Goal: Task Accomplishment & Management: Use online tool/utility

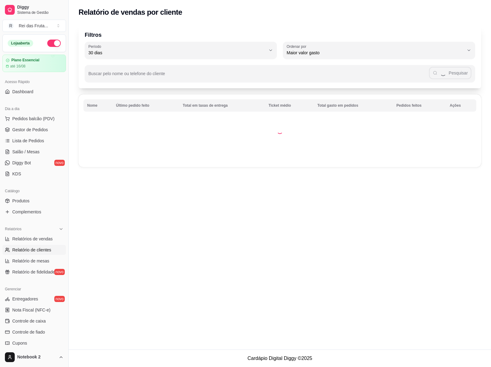
select select "30"
select select "HIGHEST_TOTAL_SPENT_WITH_ORDERS"
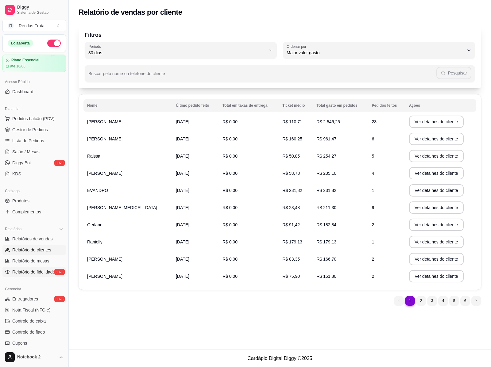
click at [37, 273] on span "Relatório de fidelidade" at bounding box center [33, 272] width 43 height 6
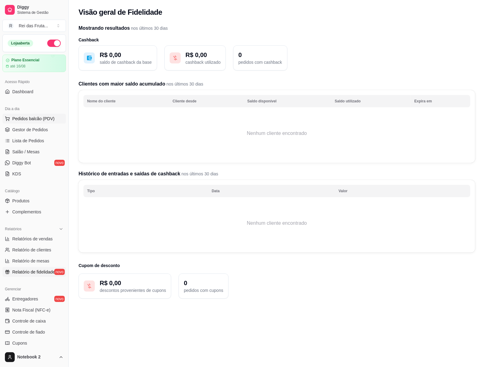
click at [19, 120] on span "Pedidos balcão (PDV)" at bounding box center [33, 119] width 42 height 6
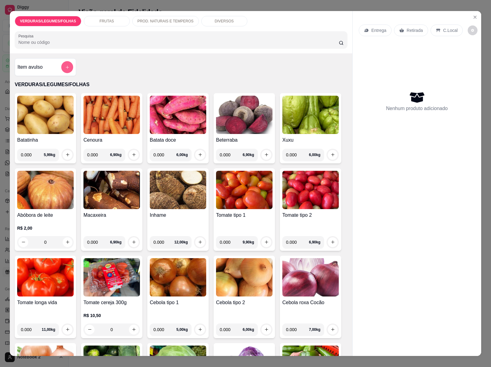
click at [61, 64] on button "add-separate-item" at bounding box center [67, 67] width 12 height 12
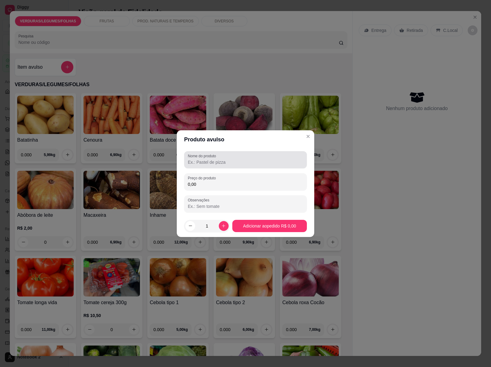
click at [195, 163] on input "Nome do produto" at bounding box center [245, 162] width 115 height 6
click at [210, 160] on input "ENTEIRA BOBOM" at bounding box center [245, 162] width 115 height 6
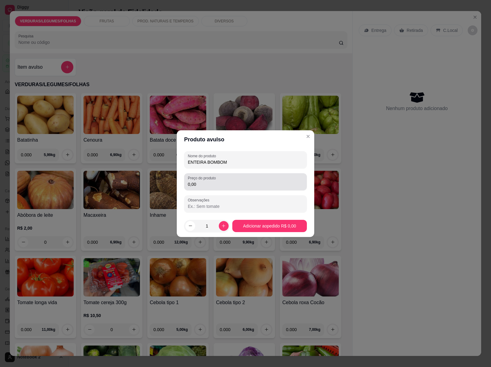
type input "ENTEIRA BOMBOM"
click at [199, 187] on div "0,00" at bounding box center [245, 182] width 115 height 12
type input "15,75"
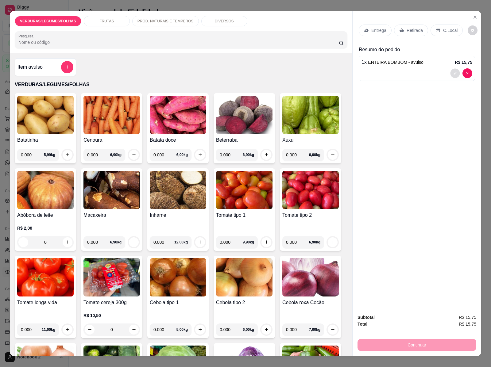
click at [453, 71] on icon "decrease-product-quantity" at bounding box center [455, 73] width 4 height 4
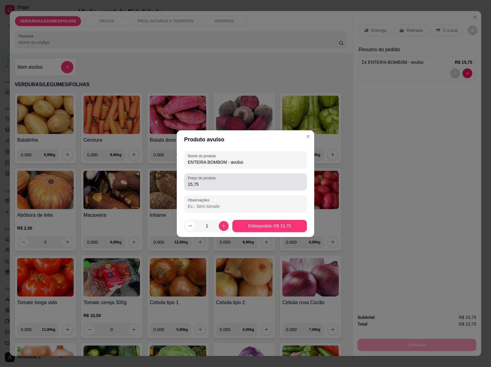
click at [200, 183] on input "15,75" at bounding box center [245, 184] width 115 height 6
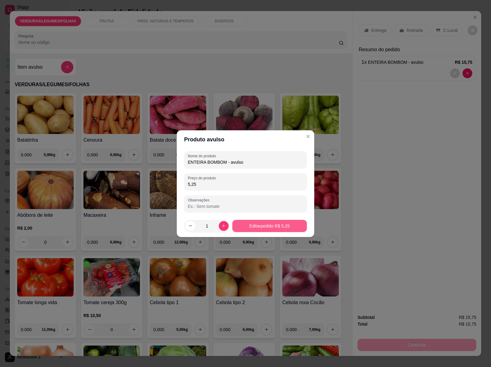
type input "5,25"
click at [249, 220] on button "Editar pedido R$ 5,25" at bounding box center [269, 226] width 72 height 12
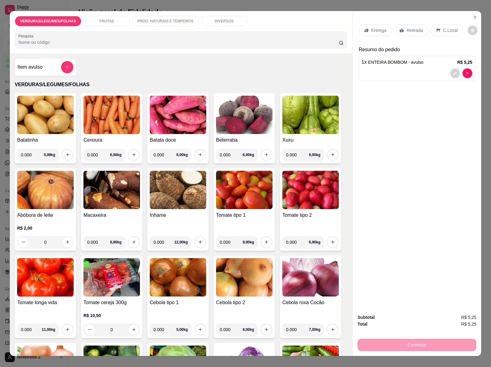
click at [410, 27] on p "Retirada" at bounding box center [415, 30] width 16 height 6
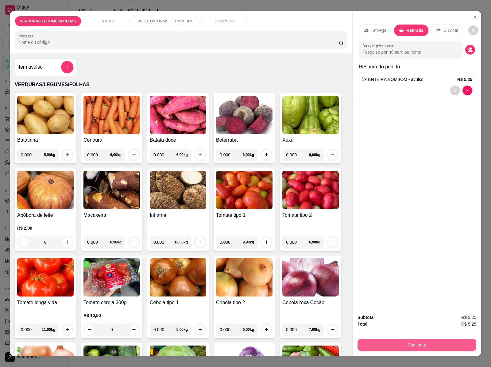
click at [401, 345] on button "Continuar" at bounding box center [416, 345] width 119 height 12
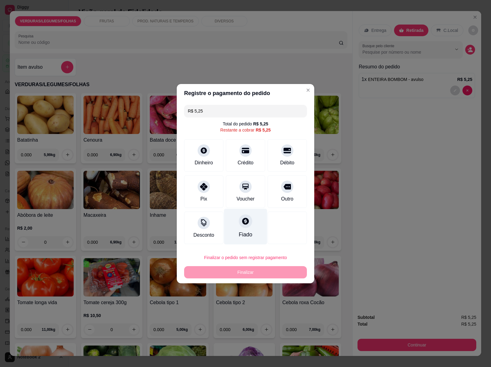
click at [241, 232] on div "Fiado" at bounding box center [246, 235] width 14 height 8
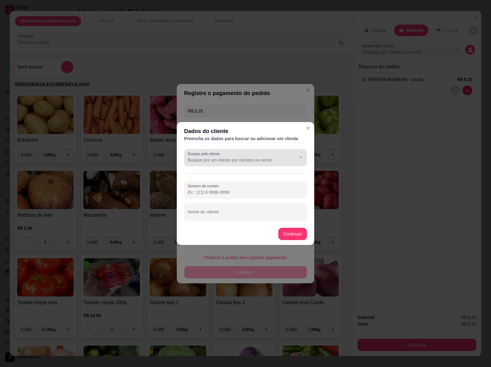
click at [206, 153] on label "Busque pelo cliente" at bounding box center [205, 153] width 34 height 5
click at [206, 157] on input "Busque pelo cliente" at bounding box center [237, 160] width 98 height 6
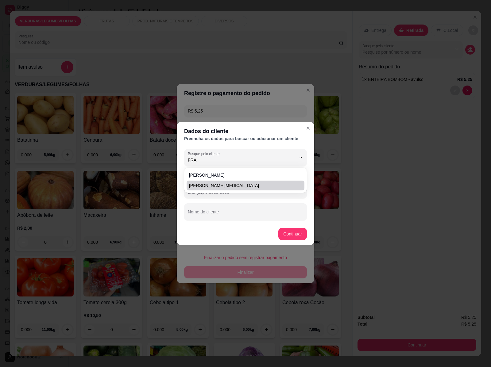
click at [214, 183] on span "[PERSON_NAME][MEDICAL_DATA]" at bounding box center [242, 186] width 107 height 6
type input "[PERSON_NAME][MEDICAL_DATA]"
type input "[PHONE_NUMBER]"
type input "[PERSON_NAME][MEDICAL_DATA]"
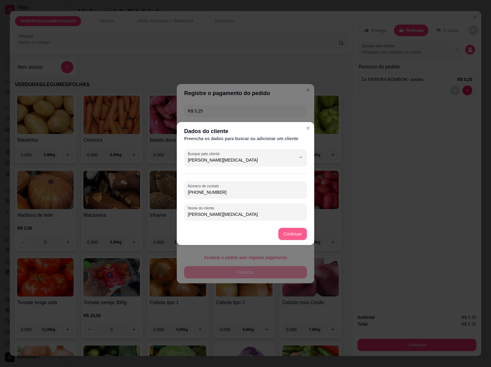
type input "[PERSON_NAME][MEDICAL_DATA]"
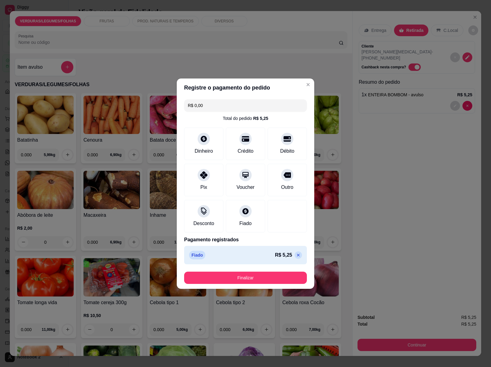
type input "R$ 0,00"
click at [274, 275] on button "Finalizar" at bounding box center [245, 278] width 123 height 12
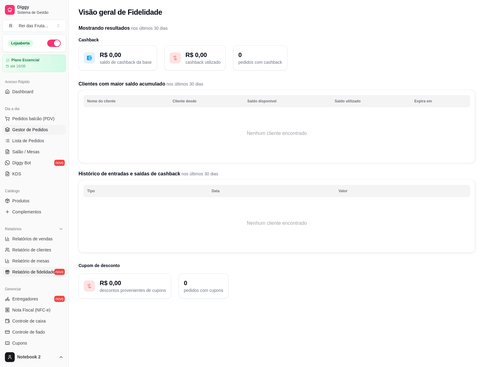
click at [33, 131] on span "Gestor de Pedidos" at bounding box center [30, 130] width 36 height 6
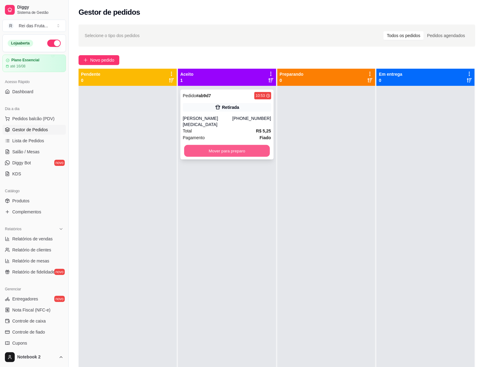
click at [238, 152] on button "Mover para preparo" at bounding box center [227, 151] width 86 height 12
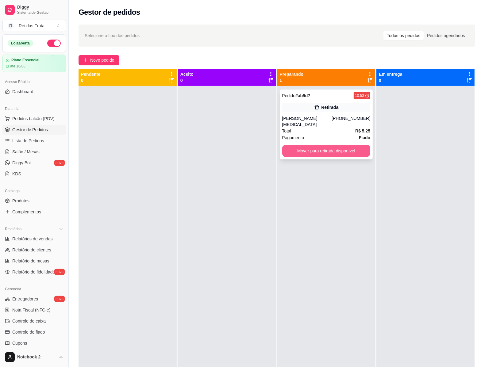
click at [320, 148] on button "Mover para retirada disponível" at bounding box center [326, 151] width 88 height 12
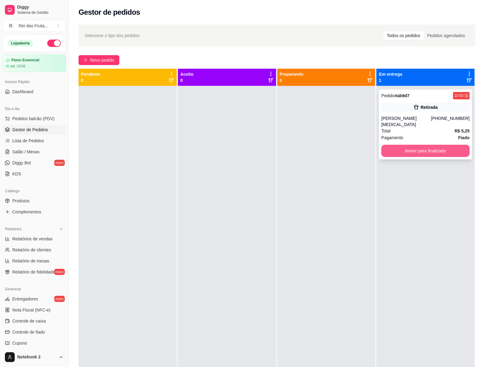
click at [411, 149] on button "Mover para finalizado" at bounding box center [425, 151] width 88 height 12
